Goal: Task Accomplishment & Management: Complete application form

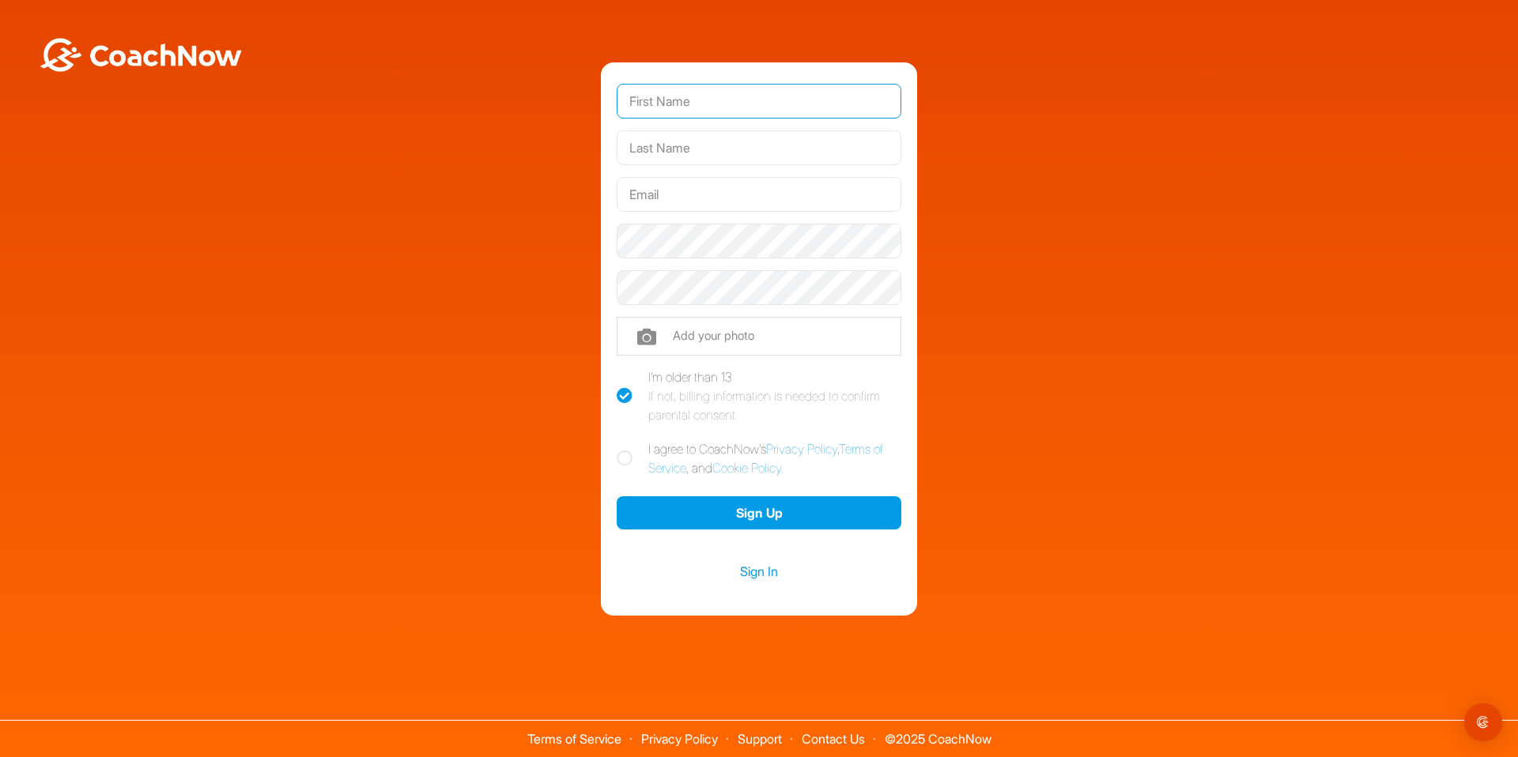
click at [840, 97] on input "text" at bounding box center [759, 101] width 285 height 35
type input "[PERSON_NAME]"
click at [711, 190] on input "text" at bounding box center [759, 194] width 285 height 35
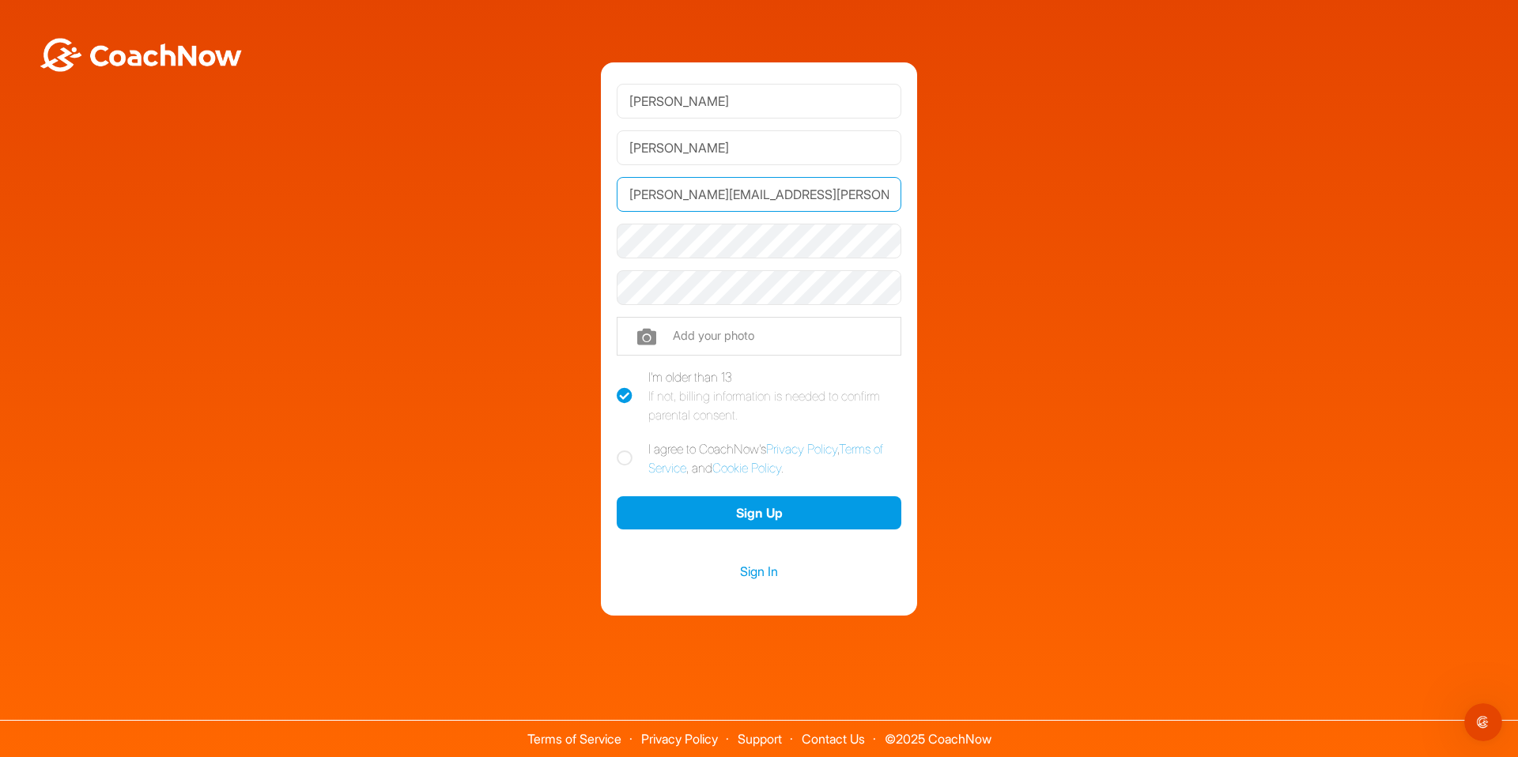
type input "[PERSON_NAME][EMAIL_ADDRESS][PERSON_NAME][DOMAIN_NAME]"
click at [1091, 549] on div "[PERSON_NAME] [PERSON_NAME][EMAIL_ADDRESS][PERSON_NAME][DOMAIN_NAME] Phone +1 P…" at bounding box center [759, 339] width 1502 height 554
click at [682, 446] on label "I agree to CoachNow's Privacy Policy , Terms of Service , and Cookie Policy ." at bounding box center [759, 458] width 285 height 38
click at [627, 446] on input "I agree to CoachNow's Privacy Policy , Terms of Service , and Cookie Policy ." at bounding box center [622, 444] width 10 height 10
checkbox input "true"
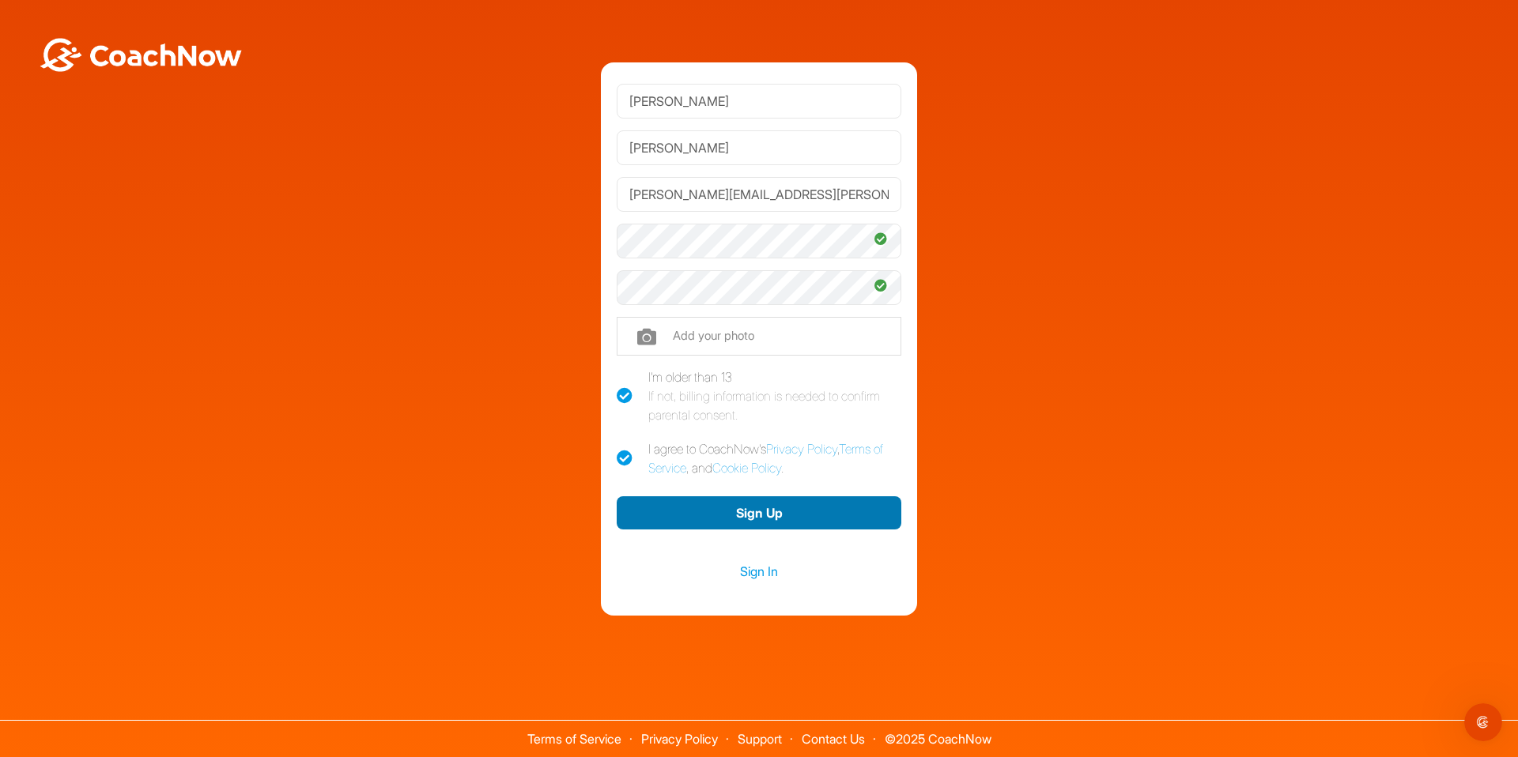
click at [832, 521] on button "Sign Up" at bounding box center [759, 513] width 285 height 34
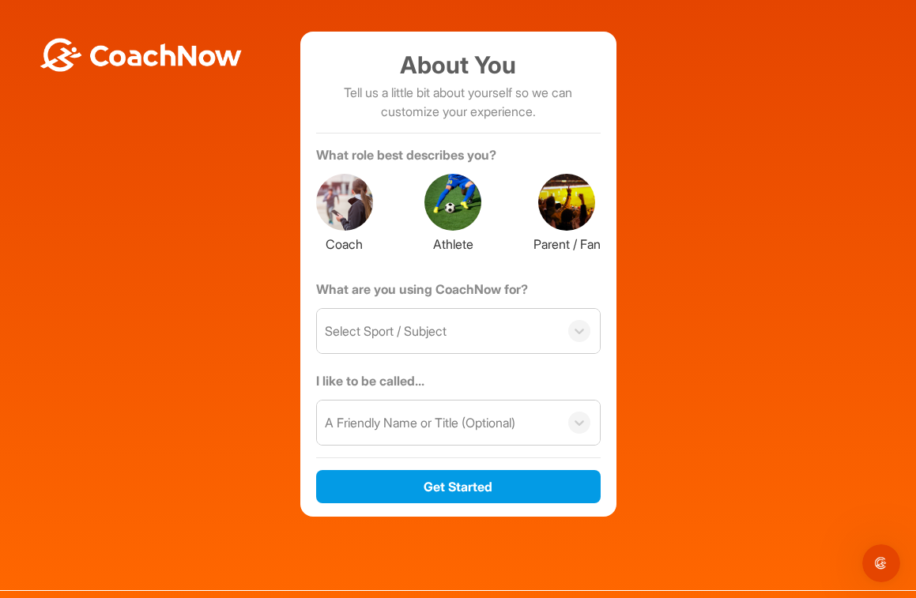
click at [364, 200] on div at bounding box center [344, 202] width 57 height 57
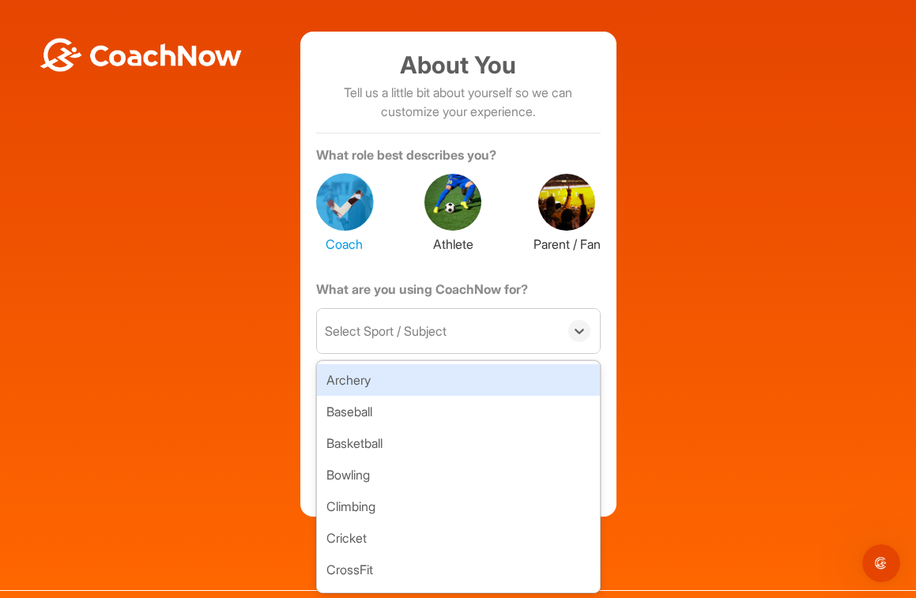
click at [548, 329] on div "Select Sport / Subject" at bounding box center [438, 331] width 242 height 44
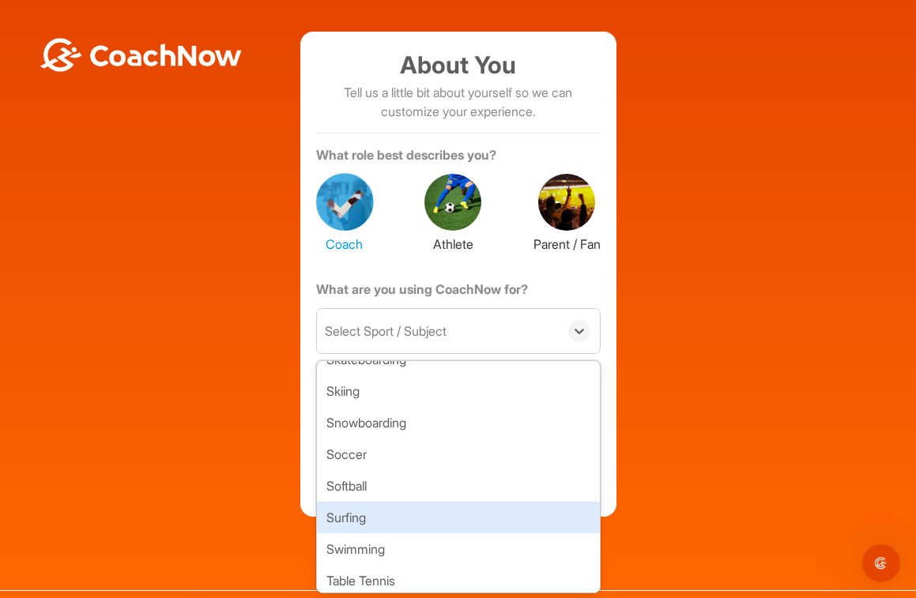
scroll to position [740, 0]
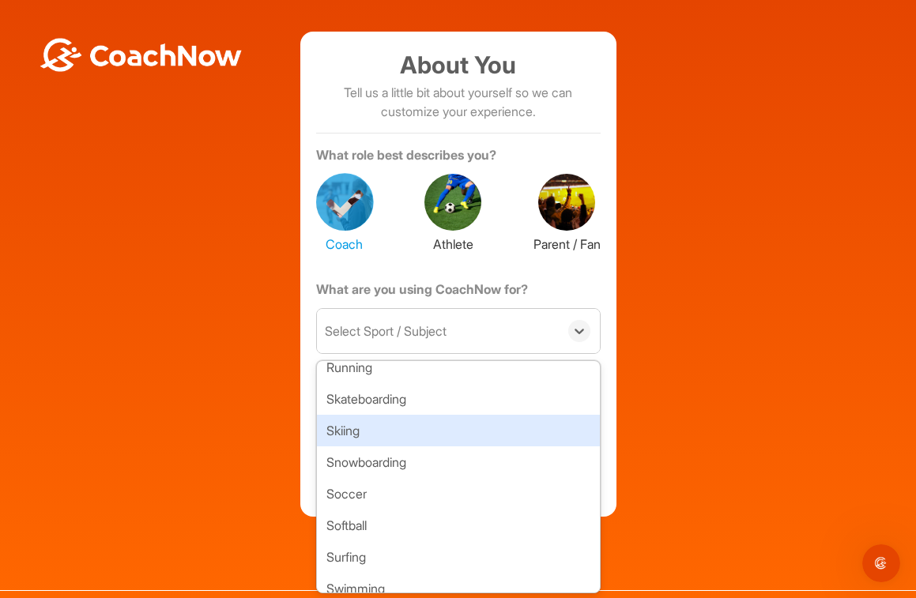
click at [482, 442] on div "Skiing" at bounding box center [458, 431] width 283 height 32
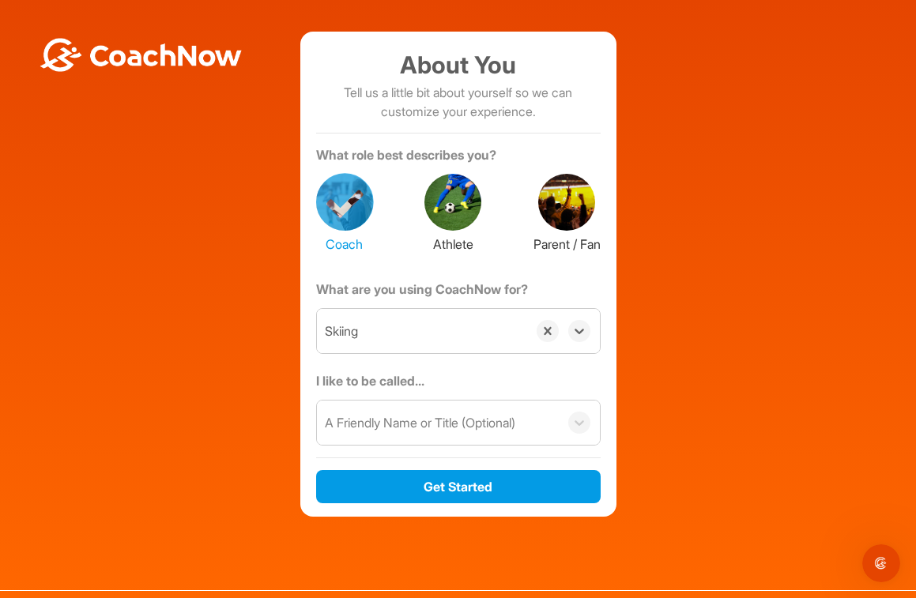
click at [463, 421] on div "A Friendly Name or Title (Optional)" at bounding box center [420, 422] width 190 height 19
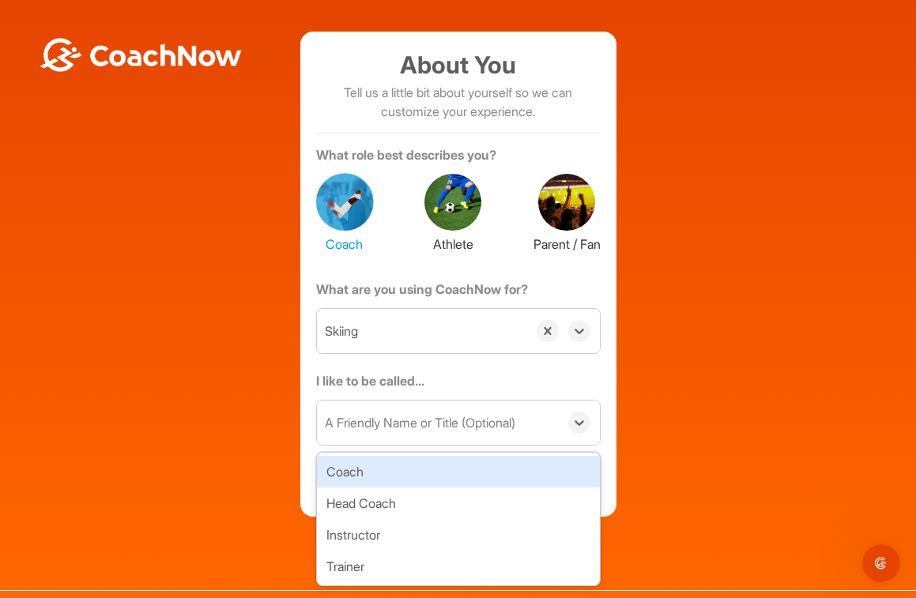
click at [478, 471] on div "Coach" at bounding box center [458, 472] width 283 height 32
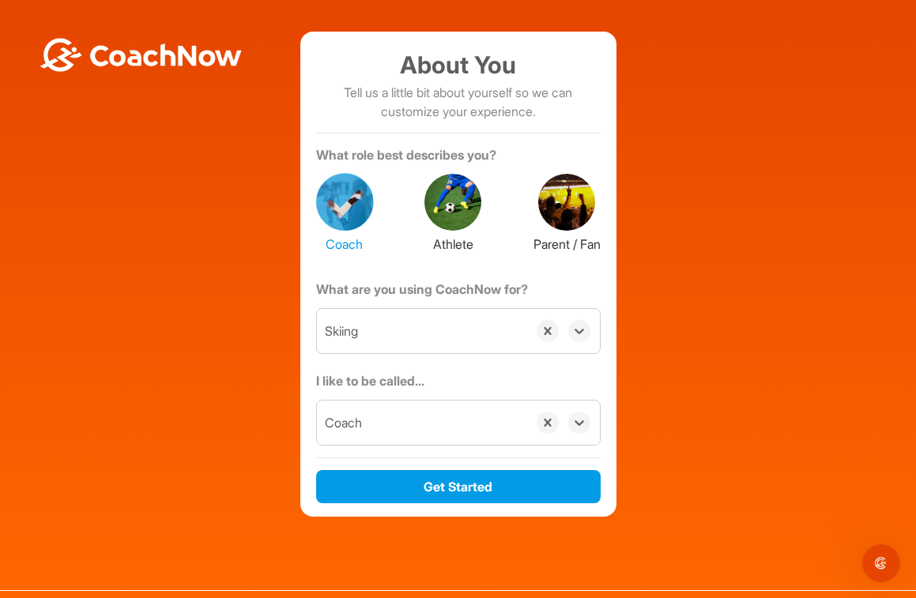
click at [688, 451] on div "About You Tell us a little bit about yourself so we can customize your experien…" at bounding box center [458, 274] width 900 height 485
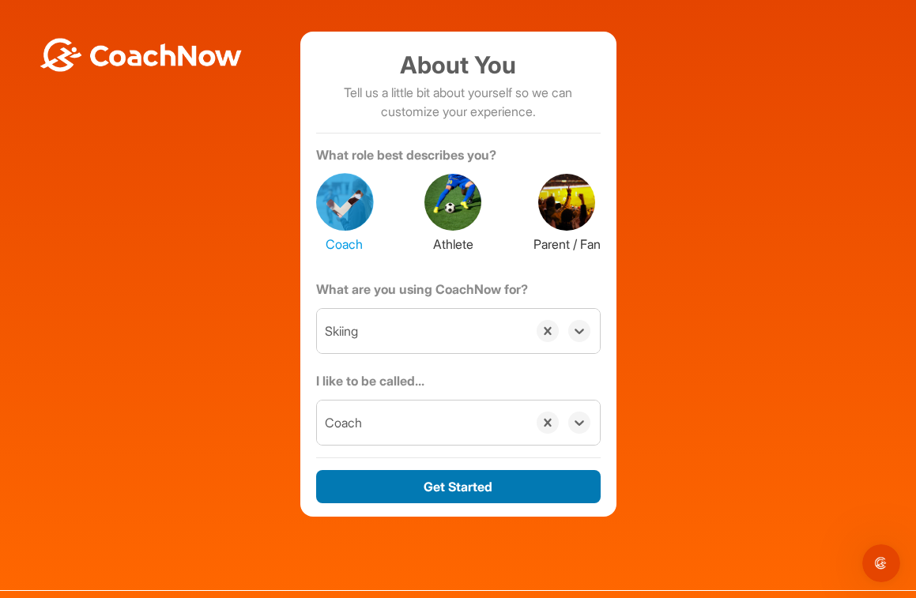
click at [533, 477] on button "Get Started" at bounding box center [458, 487] width 285 height 34
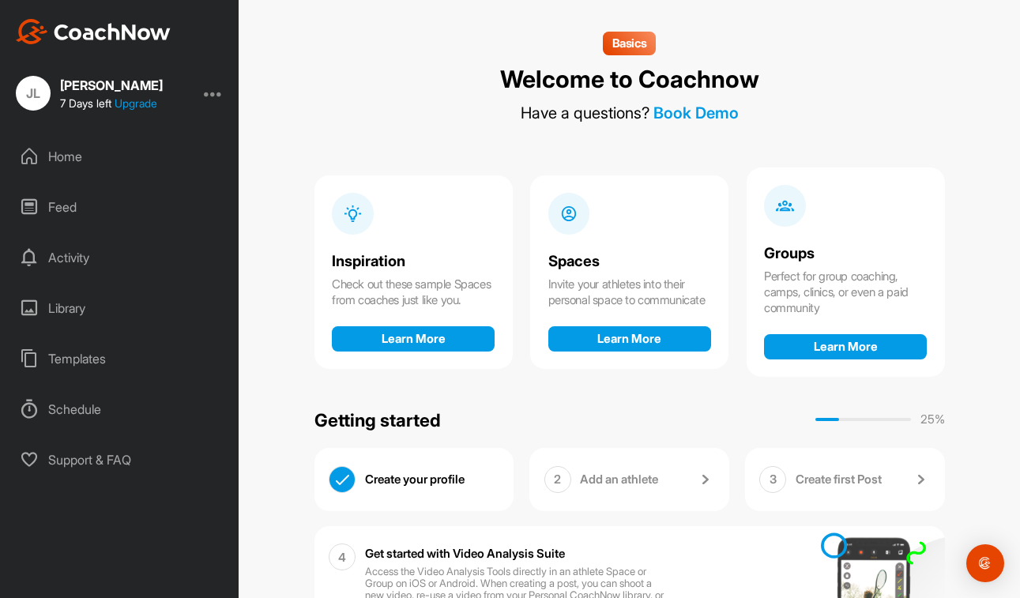
click at [625, 472] on p "Add an athlete" at bounding box center [619, 480] width 78 height 16
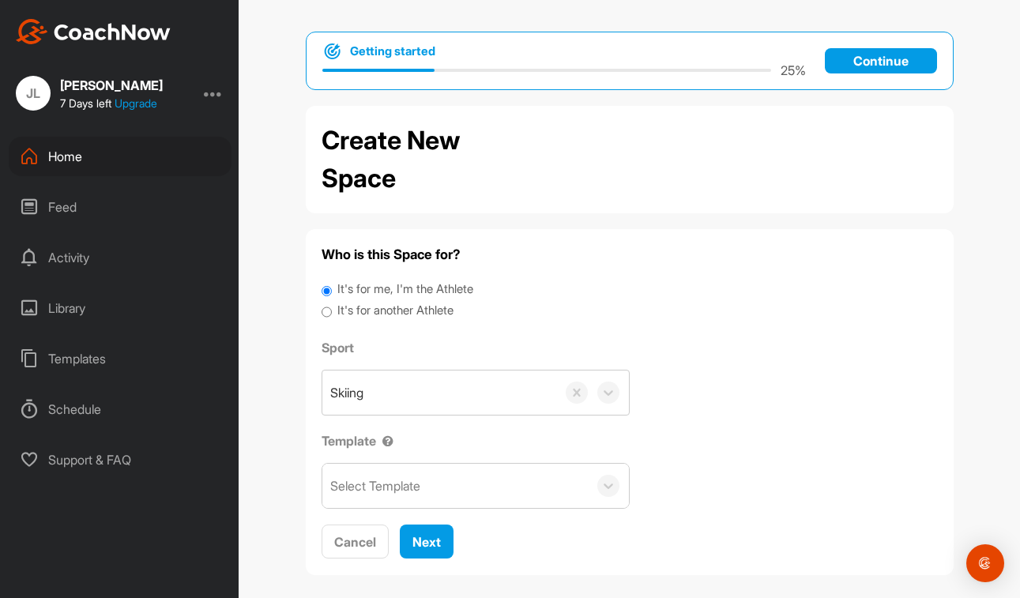
click at [48, 153] on div "Home" at bounding box center [120, 157] width 223 height 40
